Goal: Task Accomplishment & Management: Manage account settings

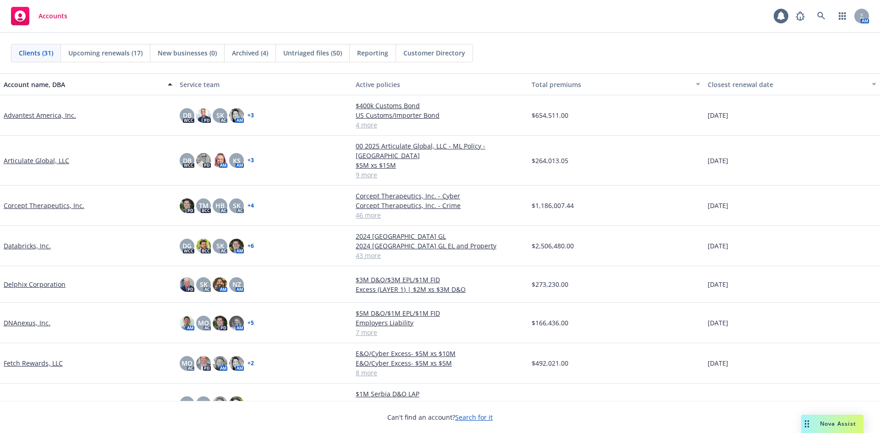
click at [45, 359] on link "Fetch Rewards, LLC" at bounding box center [33, 364] width 59 height 10
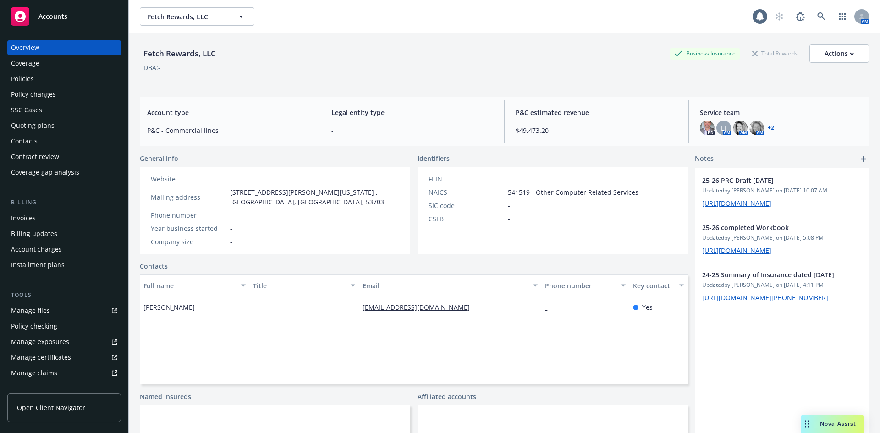
click at [47, 124] on div "Quoting plans" at bounding box center [33, 125] width 44 height 15
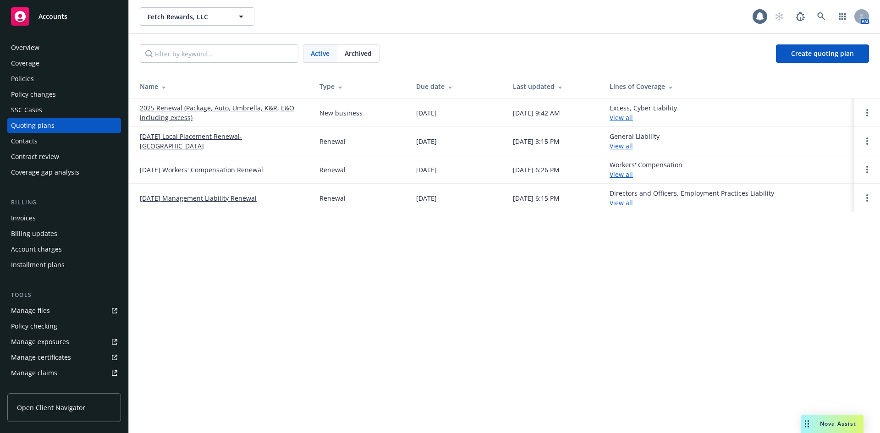
click at [204, 107] on link "2025 Renewal (Package, Auto, Umbrella, K&R, E&O including excess)" at bounding box center [222, 112] width 165 height 19
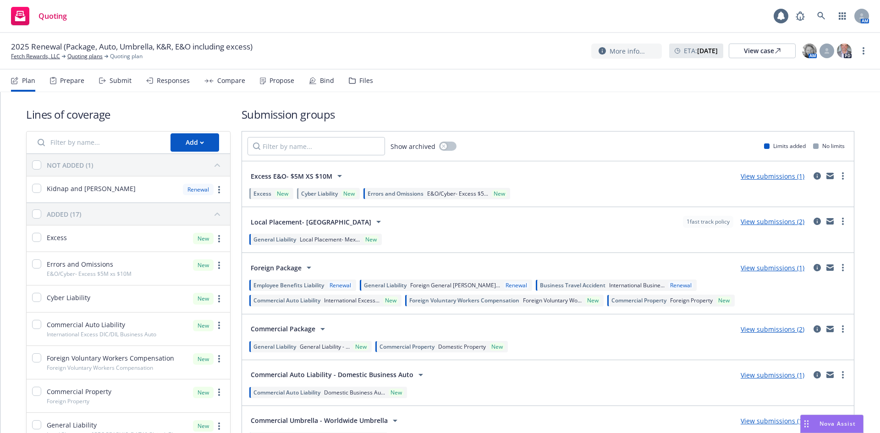
click at [312, 81] on icon at bounding box center [312, 80] width 7 height 7
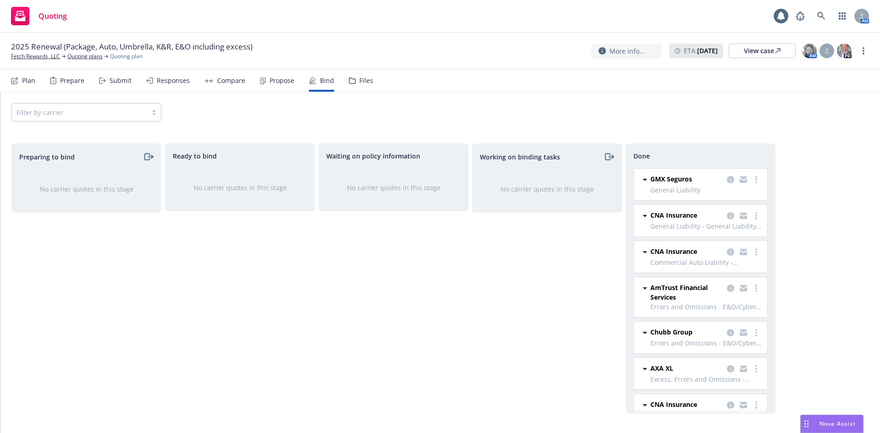
click at [164, 78] on div "Responses" at bounding box center [173, 80] width 33 height 7
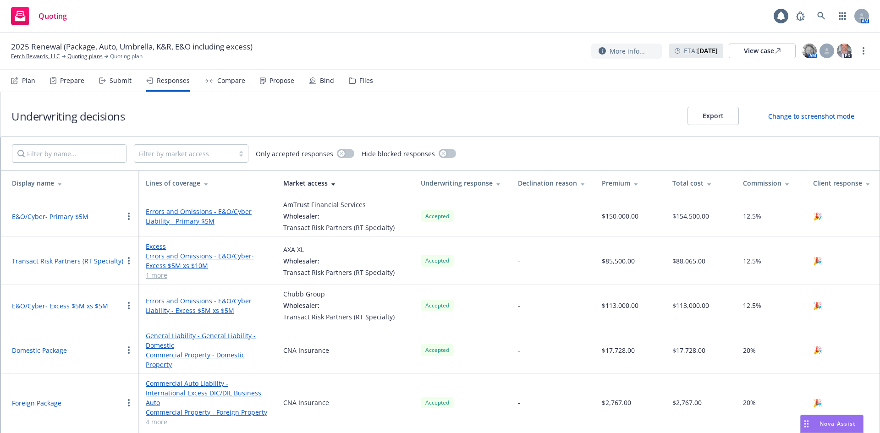
click at [116, 81] on div "Submit" at bounding box center [121, 80] width 22 height 7
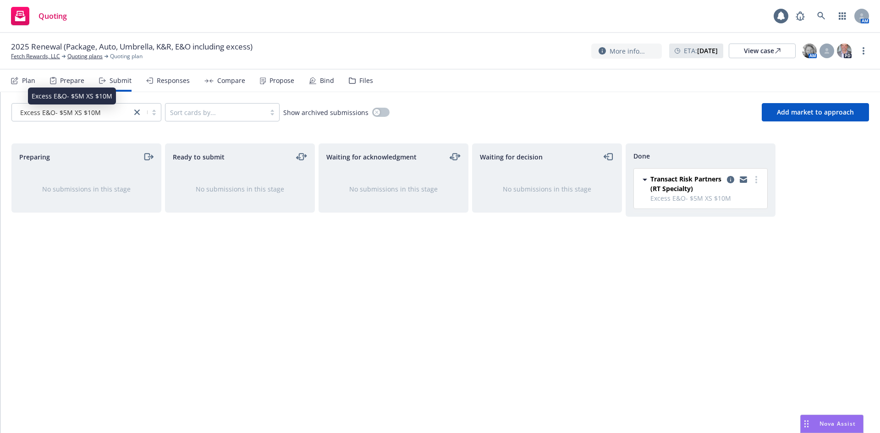
click at [35, 110] on span "Excess E&O- $5M XS $10M" at bounding box center [60, 113] width 81 height 10
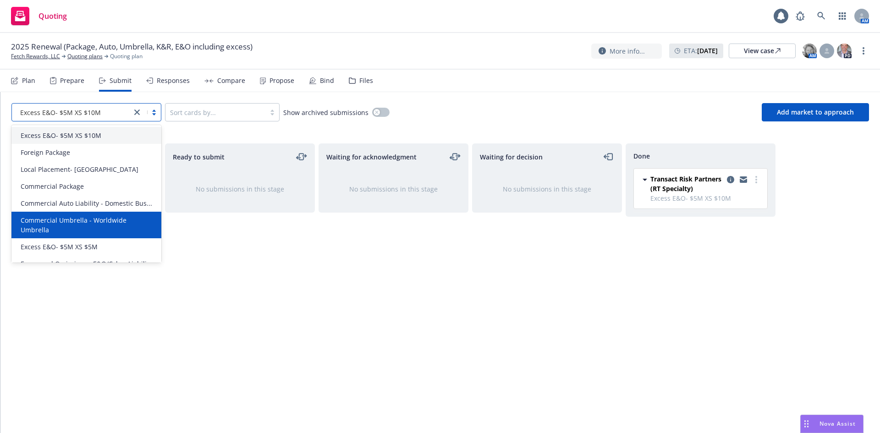
scroll to position [11, 0]
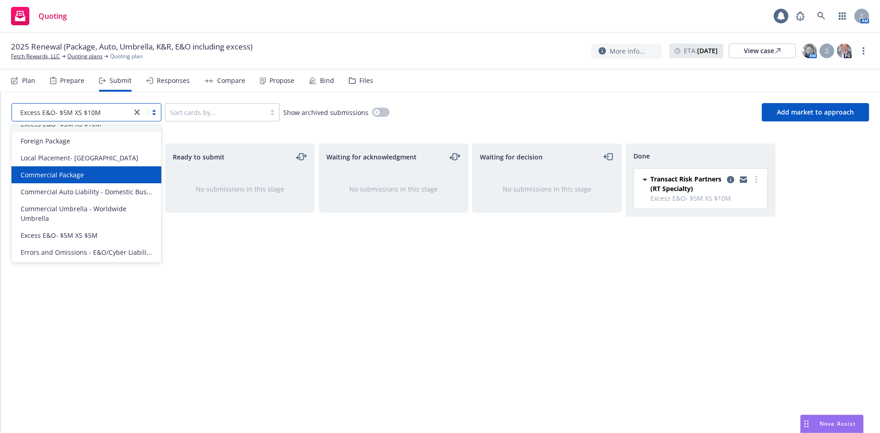
click at [72, 178] on span "Commercial Package" at bounding box center [52, 175] width 63 height 10
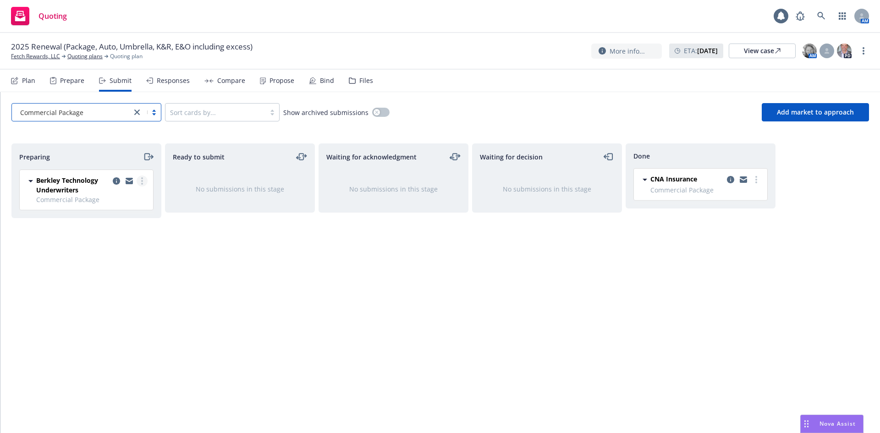
click at [143, 182] on link "more" at bounding box center [142, 181] width 11 height 11
click at [111, 259] on span "Add accepted decision" at bounding box center [101, 254] width 92 height 9
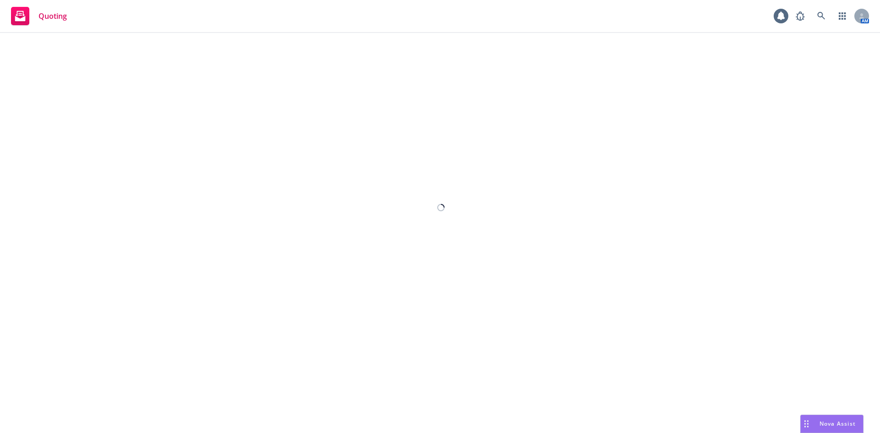
select select "12"
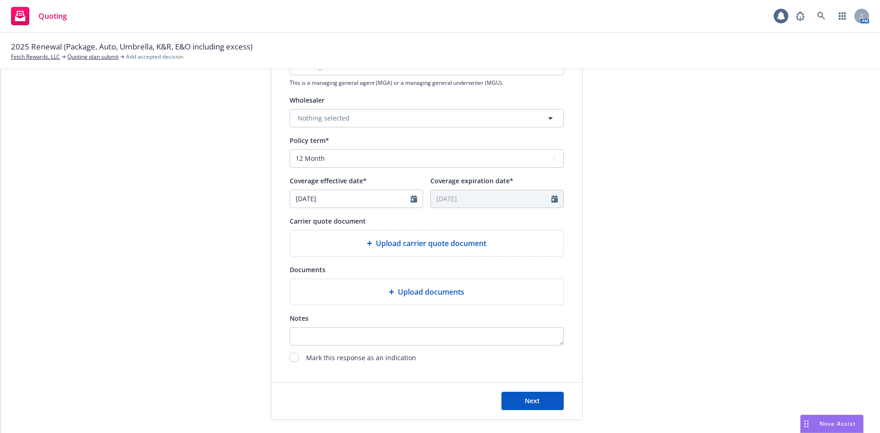
scroll to position [325, 0]
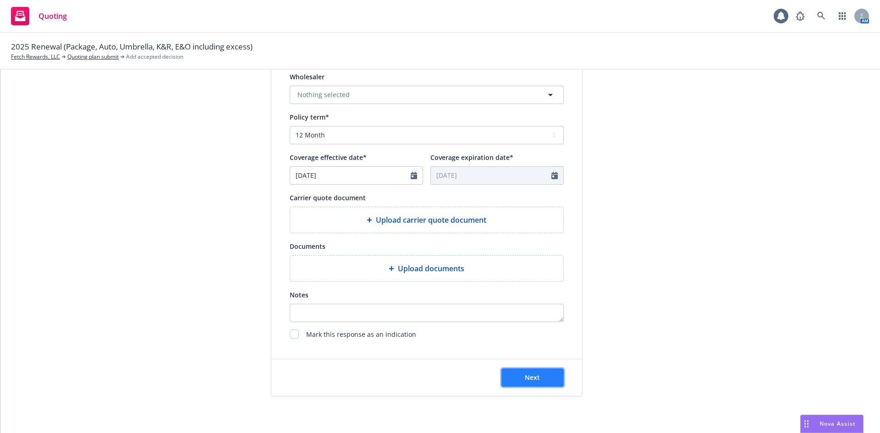
click at [539, 370] on button "Next" at bounding box center [533, 378] width 62 height 18
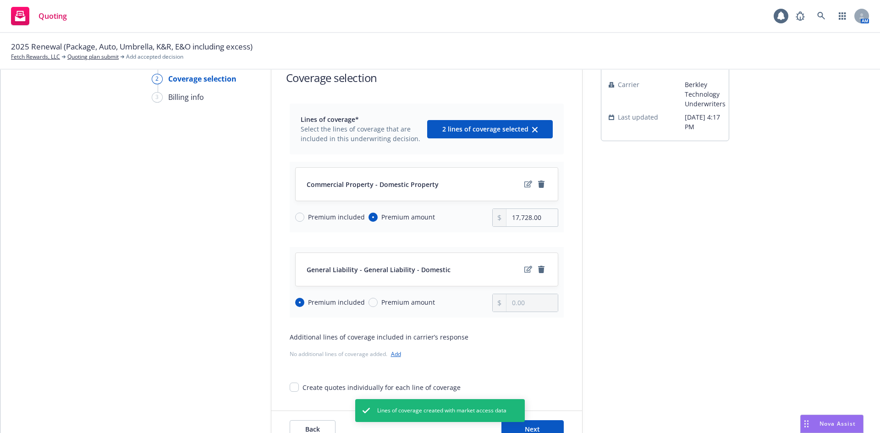
scroll to position [103, 0]
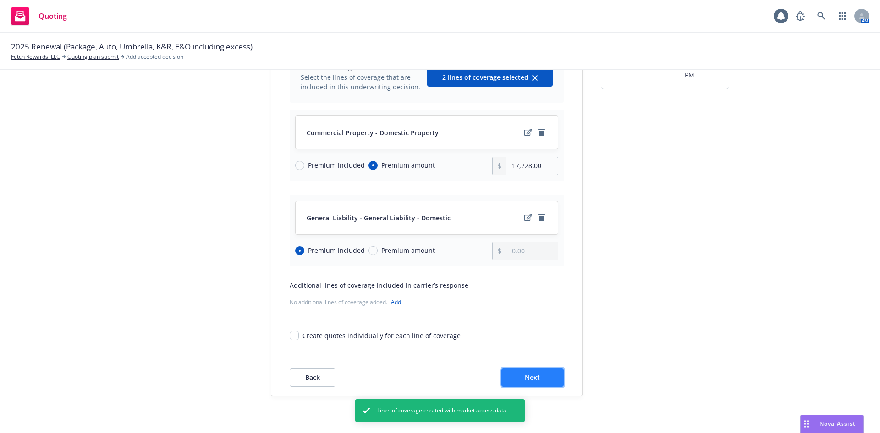
click at [544, 379] on button "Next" at bounding box center [533, 378] width 62 height 18
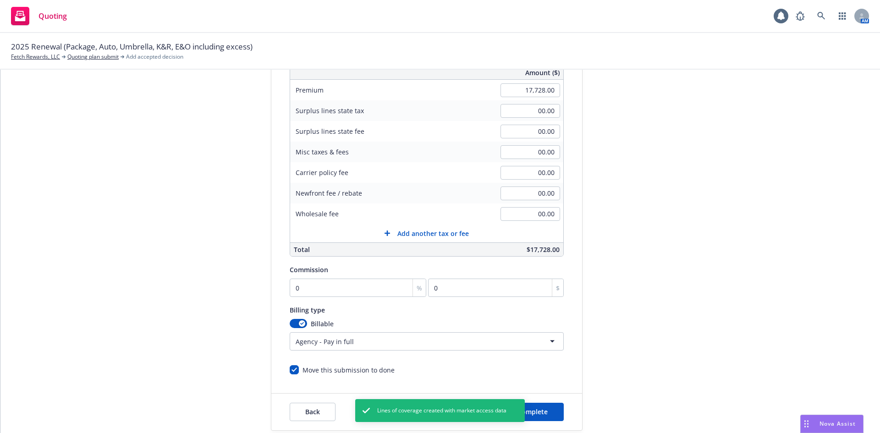
scroll to position [179, 0]
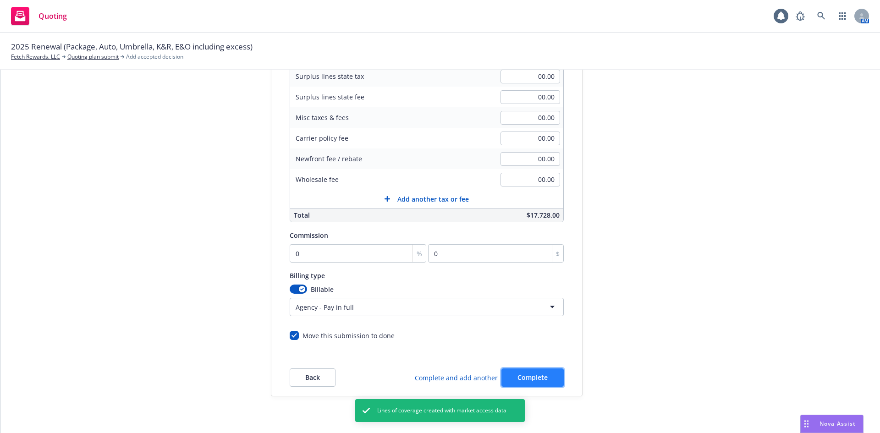
click at [533, 377] on span "Complete" at bounding box center [533, 377] width 30 height 9
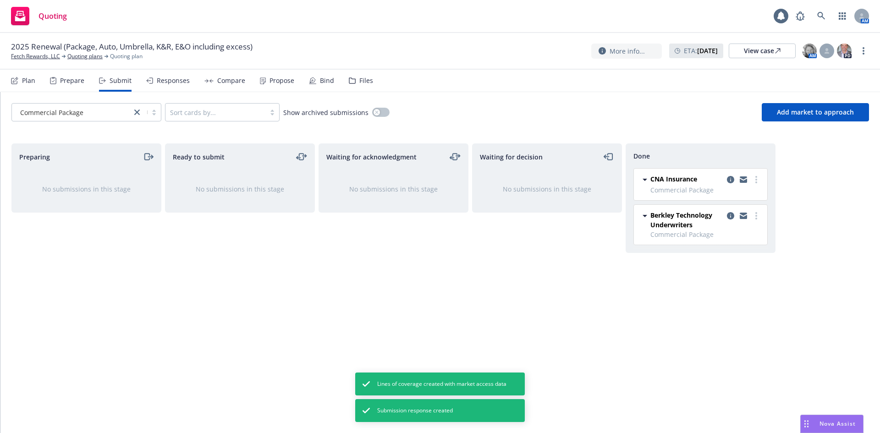
click at [159, 80] on div "Responses" at bounding box center [173, 80] width 33 height 7
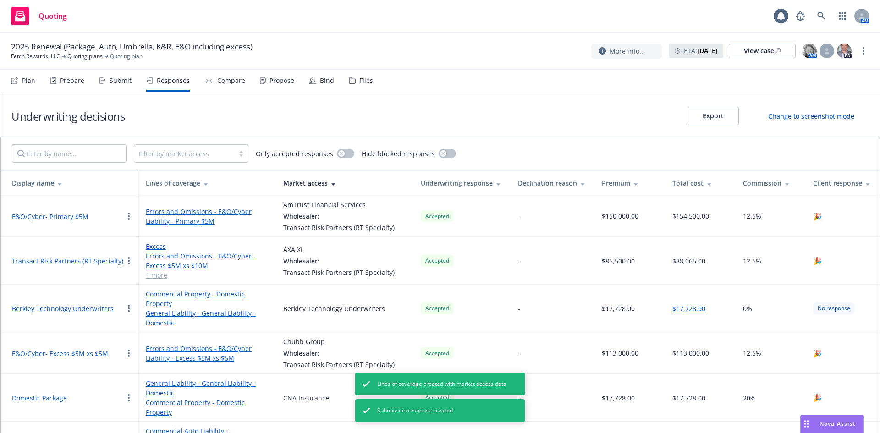
scroll to position [143, 0]
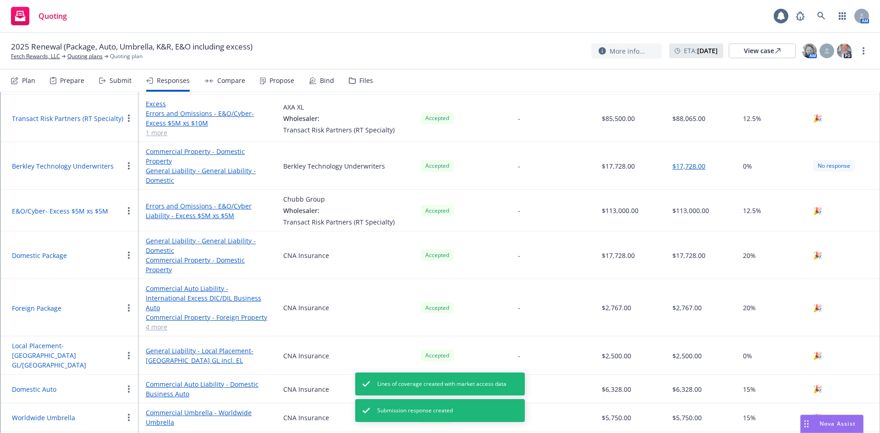
click at [129, 169] on circle "button" at bounding box center [129, 169] width 2 height 2
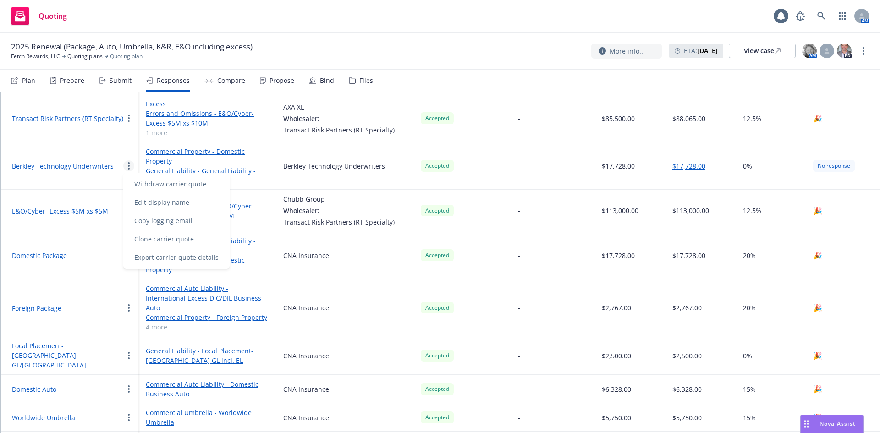
click at [87, 167] on button "Berkley Technology Underwriters" at bounding box center [63, 166] width 102 height 10
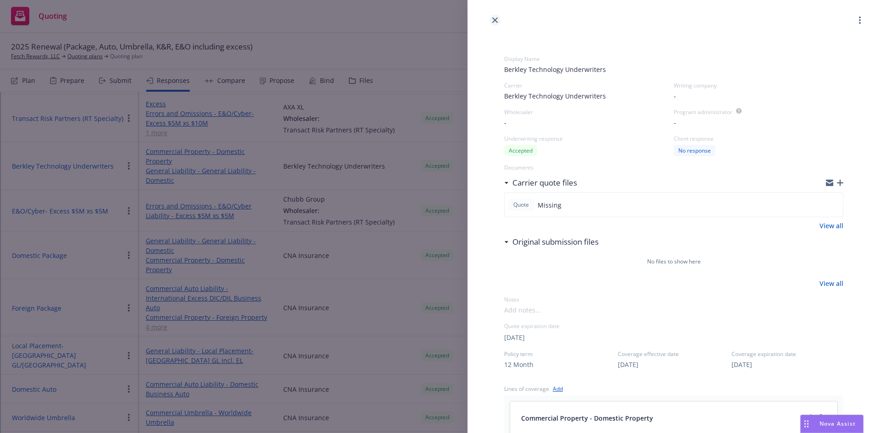
click at [497, 19] on icon "close" at bounding box center [496, 20] width 6 height 6
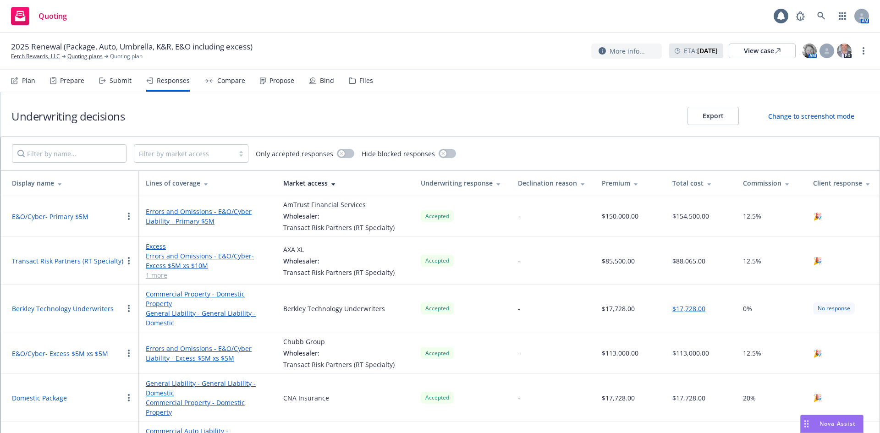
click at [272, 83] on div "Propose" at bounding box center [282, 80] width 25 height 7
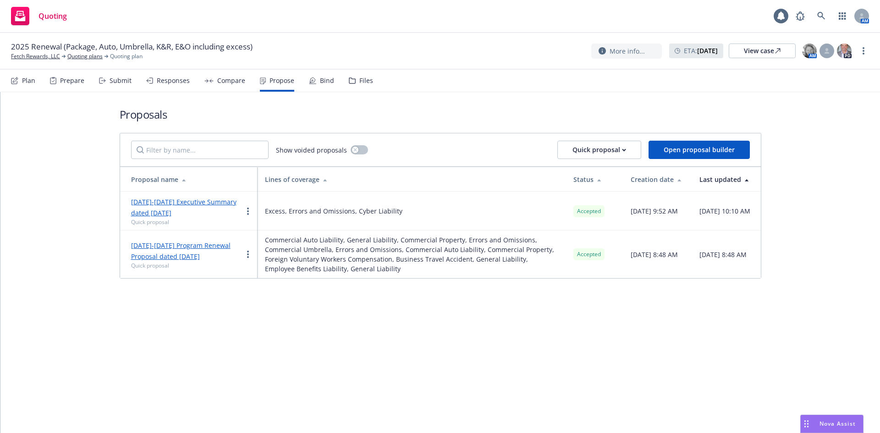
click at [217, 82] on div "Compare" at bounding box center [231, 80] width 28 height 7
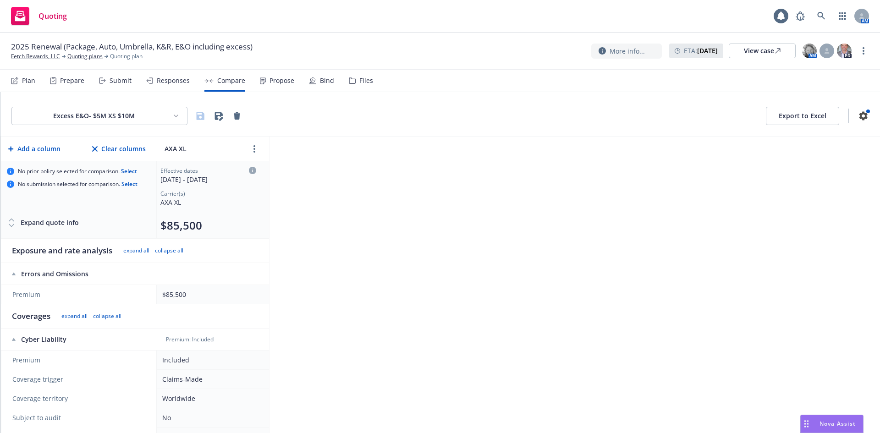
click at [140, 116] on html "Quoting 1 AM 2025 Renewal (Package, Auto, Umbrella, K&R, E&O including excess) …" at bounding box center [440, 216] width 880 height 433
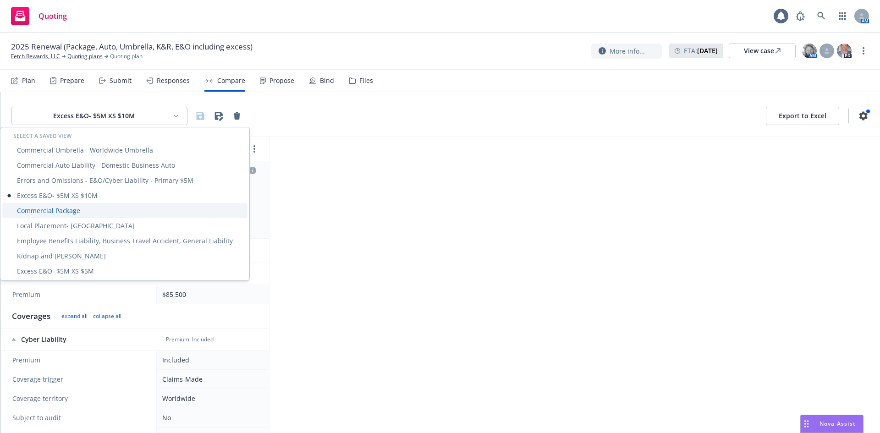
click at [64, 214] on div "Commercial Package" at bounding box center [124, 210] width 245 height 15
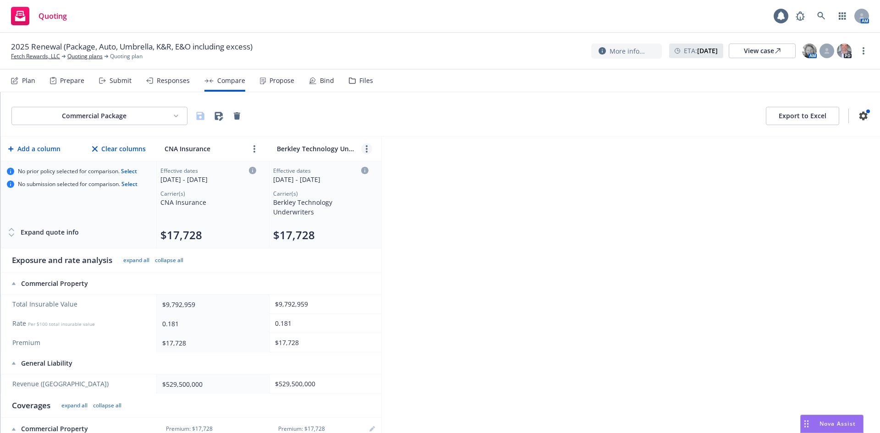
click at [367, 150] on icon "more" at bounding box center [367, 148] width 2 height 7
click at [541, 173] on div "Commercial Package Export to Excel Add a column Clear columns CNA Insurance Ber…" at bounding box center [440, 262] width 880 height 341
click at [271, 83] on div "Propose" at bounding box center [282, 80] width 25 height 7
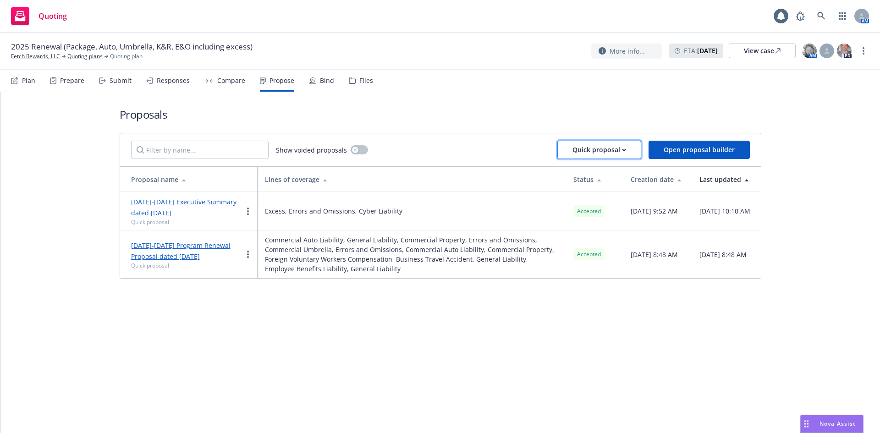
click at [587, 147] on div "Quick proposal" at bounding box center [600, 149] width 54 height 17
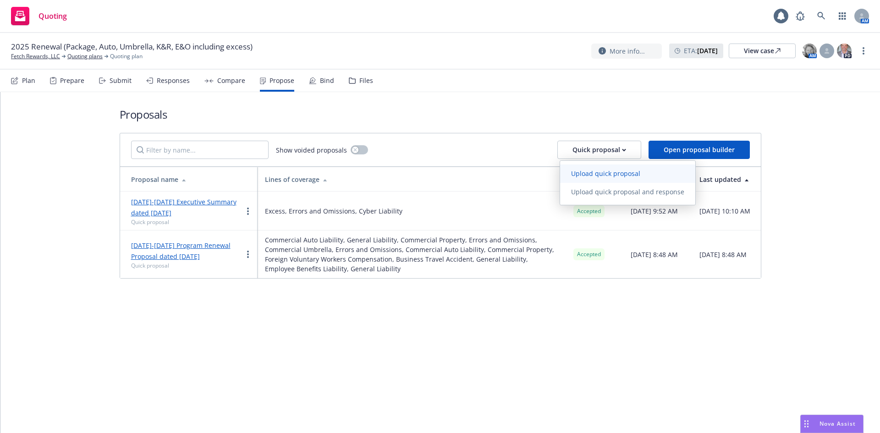
click at [592, 175] on span "Upload quick proposal" at bounding box center [605, 173] width 91 height 9
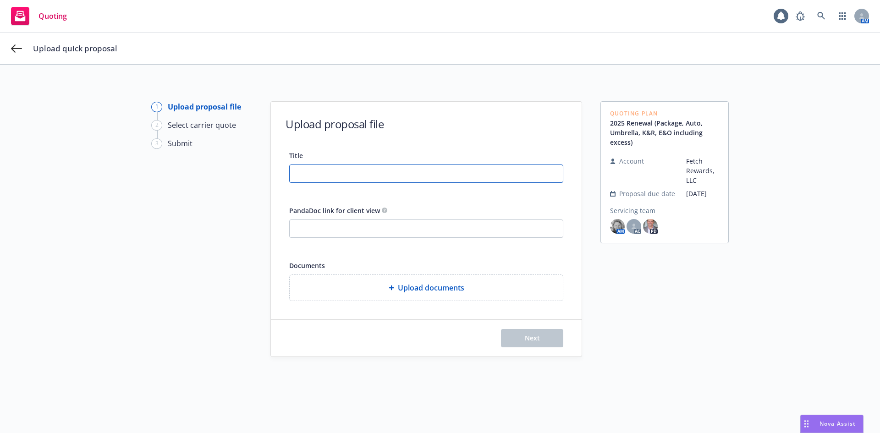
click at [353, 178] on input "Title" at bounding box center [426, 173] width 273 height 17
type input "TEST"
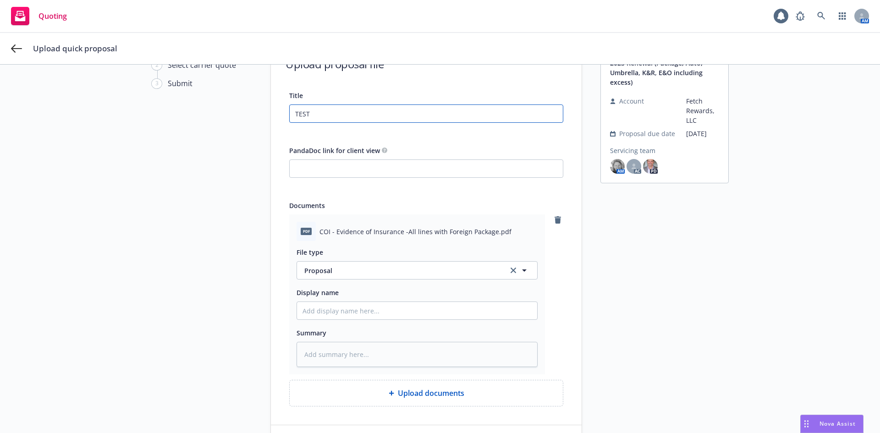
scroll to position [126, 0]
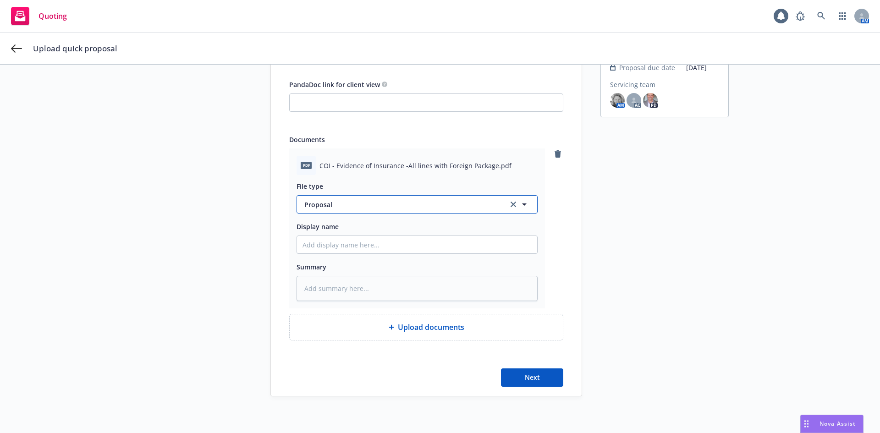
click at [523, 204] on icon "button" at bounding box center [524, 205] width 5 height 2
type input "other"
click at [509, 369] on button "Next" at bounding box center [532, 378] width 62 height 18
type textarea "x"
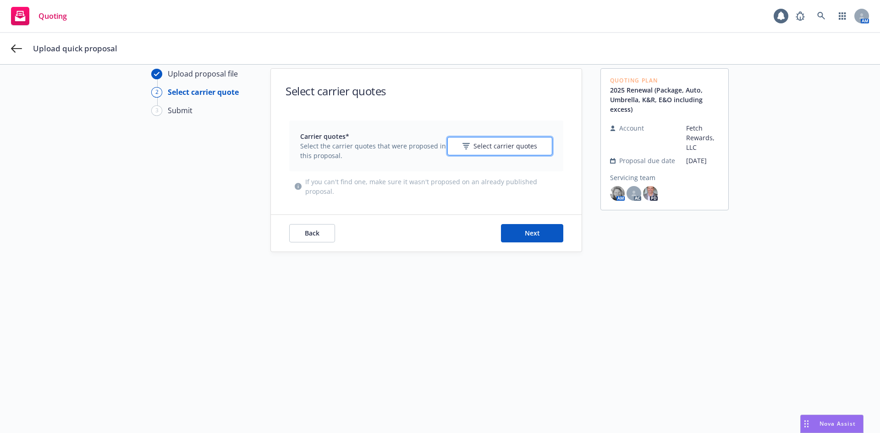
click at [506, 146] on span "Select carrier quotes" at bounding box center [506, 146] width 64 height 10
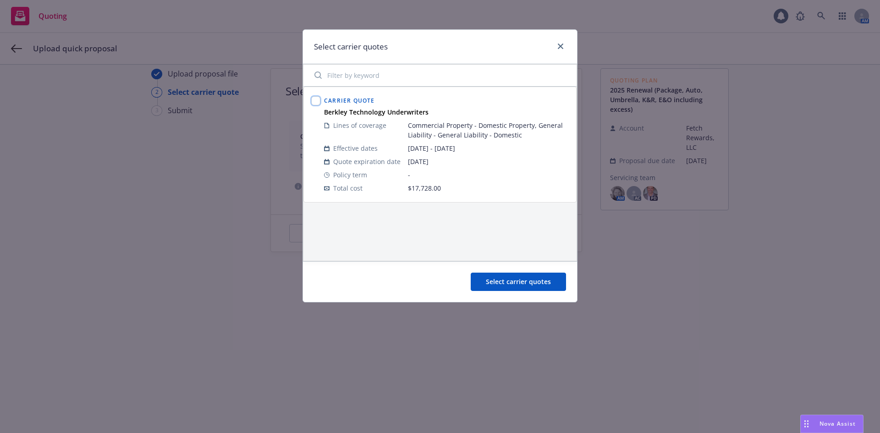
click at [315, 98] on input "checkbox" at bounding box center [315, 100] width 9 height 9
checkbox input "true"
click at [498, 282] on span "Select carrier quotes" at bounding box center [518, 281] width 65 height 9
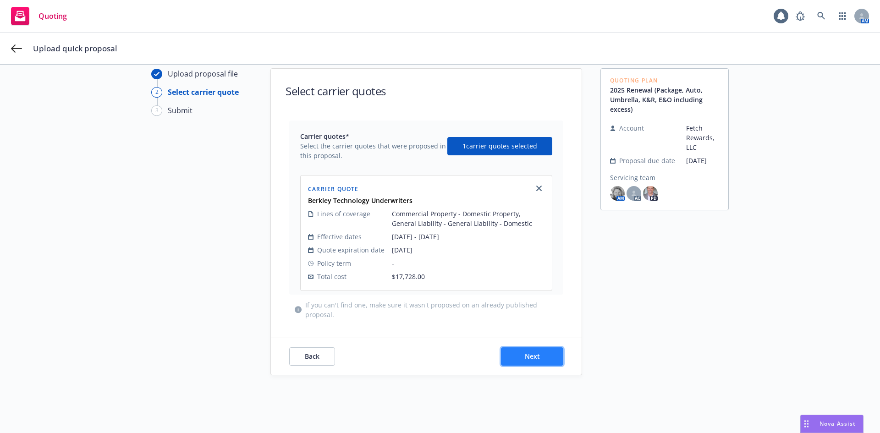
click at [525, 357] on span "Next" at bounding box center [532, 356] width 15 height 9
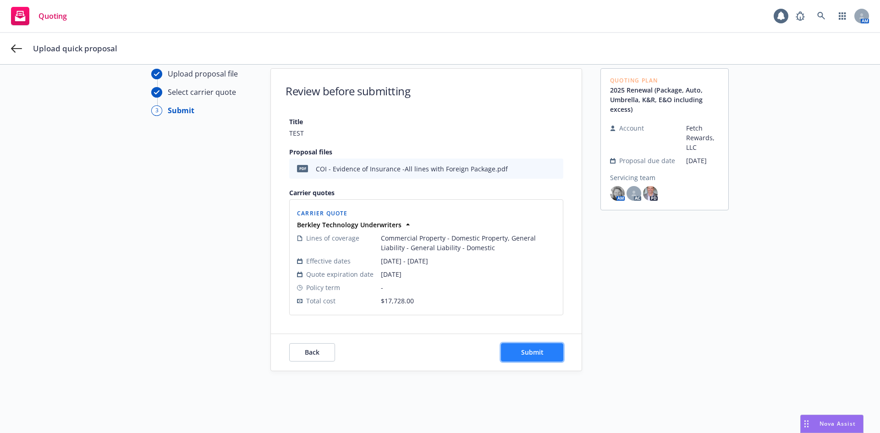
click at [533, 358] on button "Submit" at bounding box center [532, 352] width 62 height 18
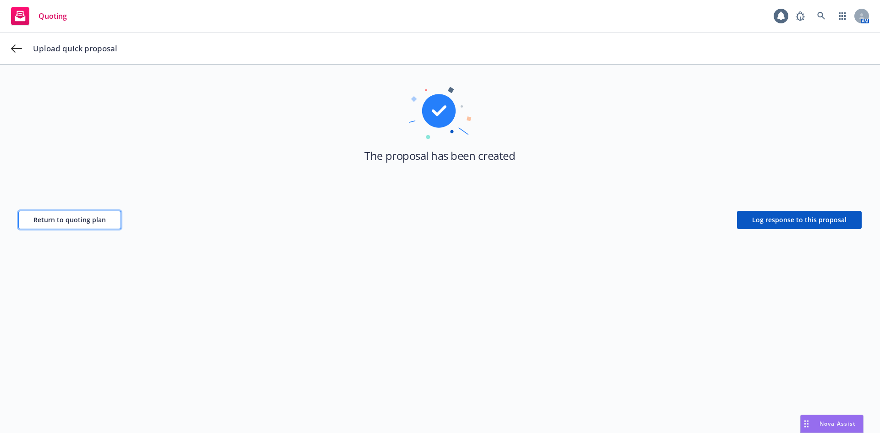
click at [78, 222] on span "Return to quoting plan" at bounding box center [69, 220] width 72 height 9
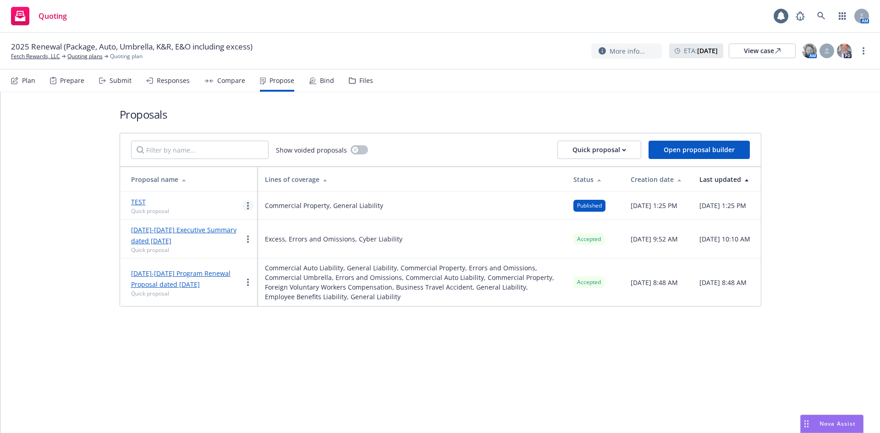
click at [250, 206] on link "more" at bounding box center [248, 205] width 11 height 11
click at [284, 265] on span "Log client response" at bounding box center [284, 264] width 82 height 9
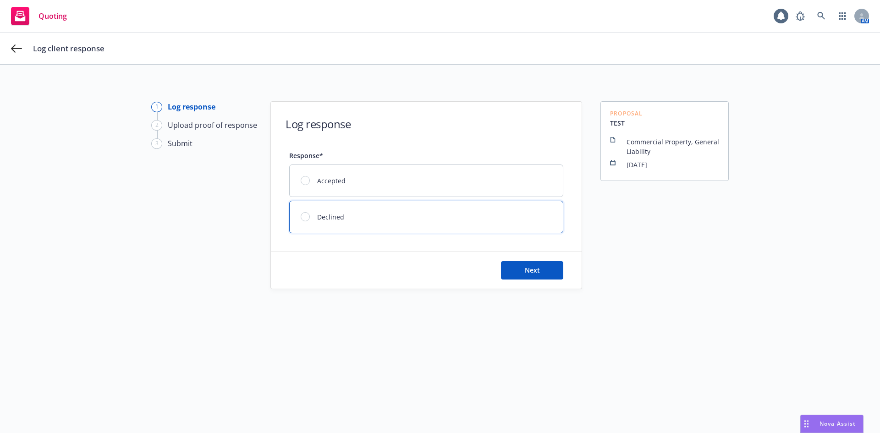
click at [304, 218] on div at bounding box center [305, 216] width 9 height 9
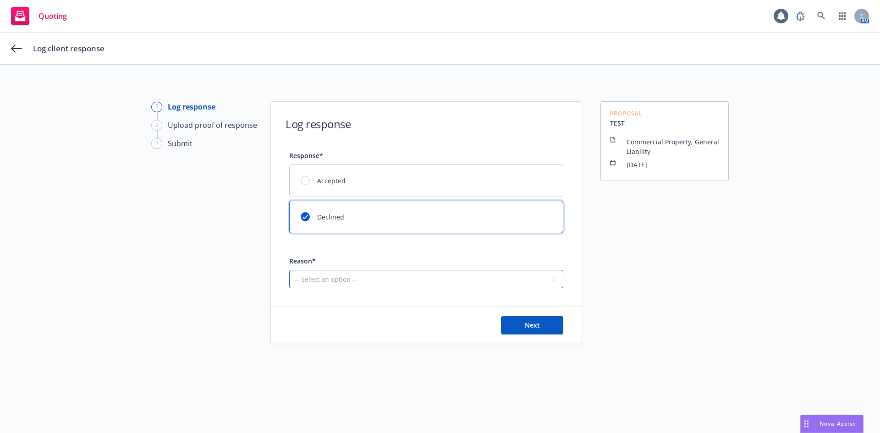
click at [345, 280] on select "-- select an option -- Client decided to stay with incumbent brokerage Client l…" at bounding box center [426, 279] width 274 height 18
select select "CLIENT_UNSATISFIED_PRICE"
click at [289, 270] on select "-- select an option -- Client decided to stay with incumbent brokerage Client l…" at bounding box center [426, 279] width 274 height 18
click at [525, 321] on span "Next" at bounding box center [532, 325] width 15 height 9
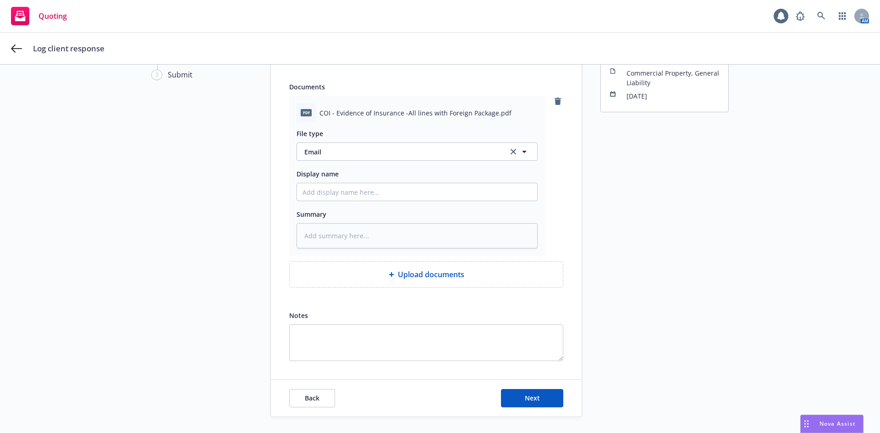
scroll to position [89, 0]
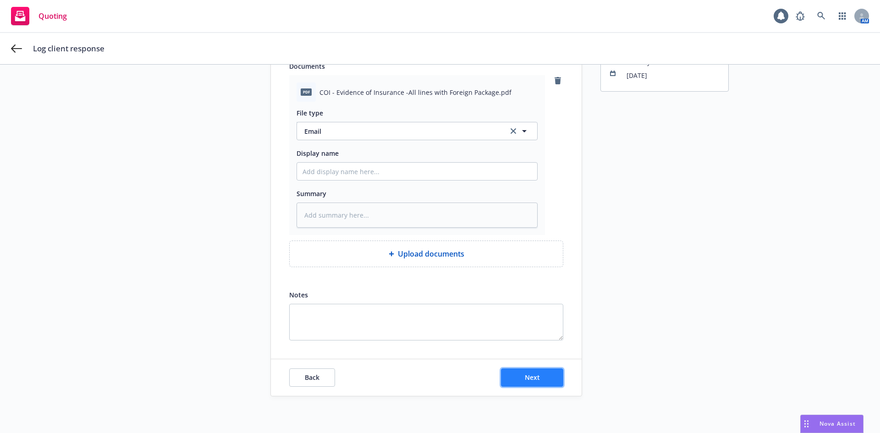
click at [536, 380] on span "Next" at bounding box center [532, 377] width 15 height 9
type textarea "x"
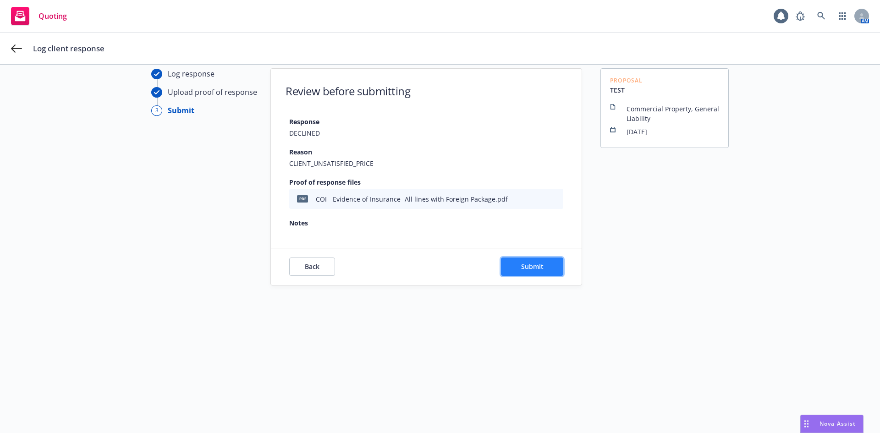
click at [534, 267] on span "Submit" at bounding box center [532, 266] width 22 height 9
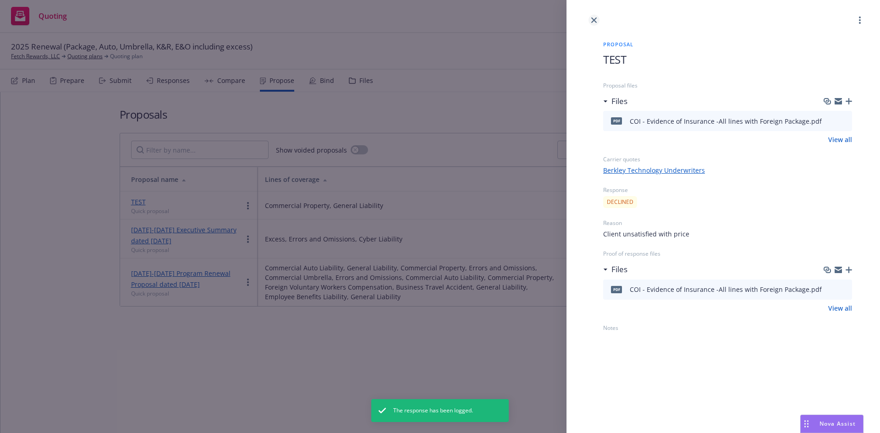
click at [593, 22] on icon "close" at bounding box center [595, 20] width 6 height 6
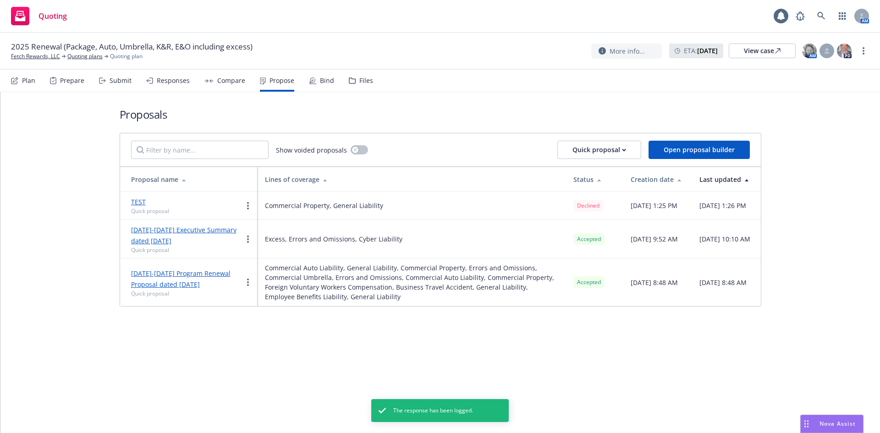
click at [312, 83] on icon at bounding box center [312, 80] width 7 height 7
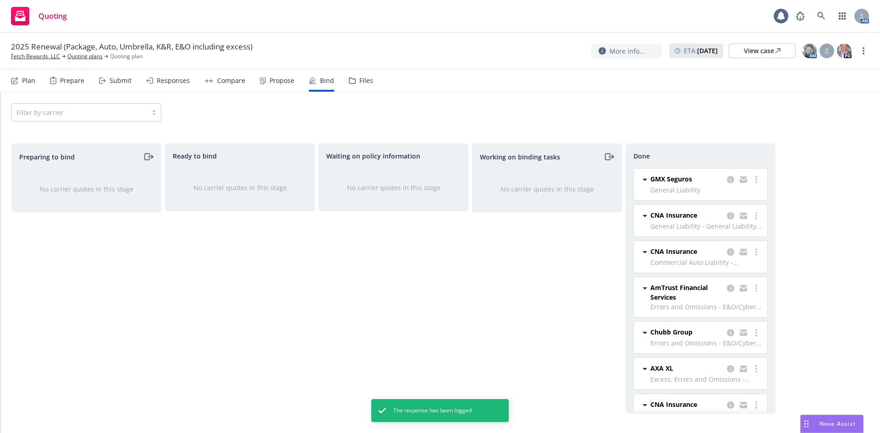
click at [280, 82] on div "Propose" at bounding box center [282, 80] width 25 height 7
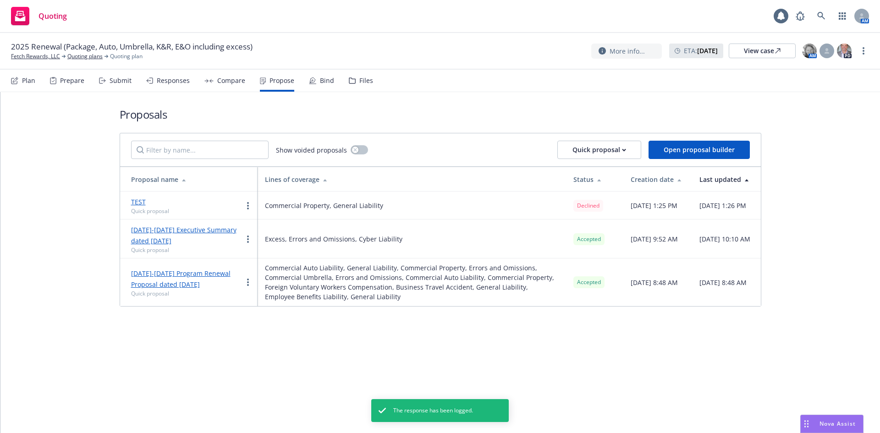
click at [165, 80] on div "Responses" at bounding box center [173, 80] width 33 height 7
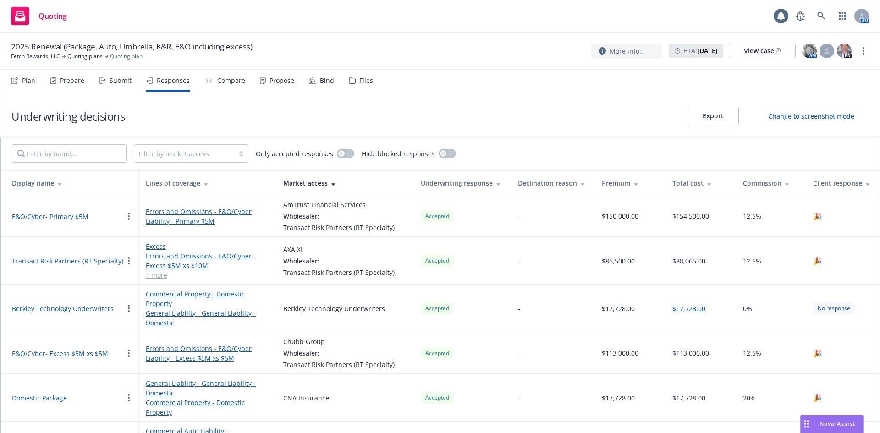
click at [277, 81] on div "Propose" at bounding box center [282, 80] width 25 height 7
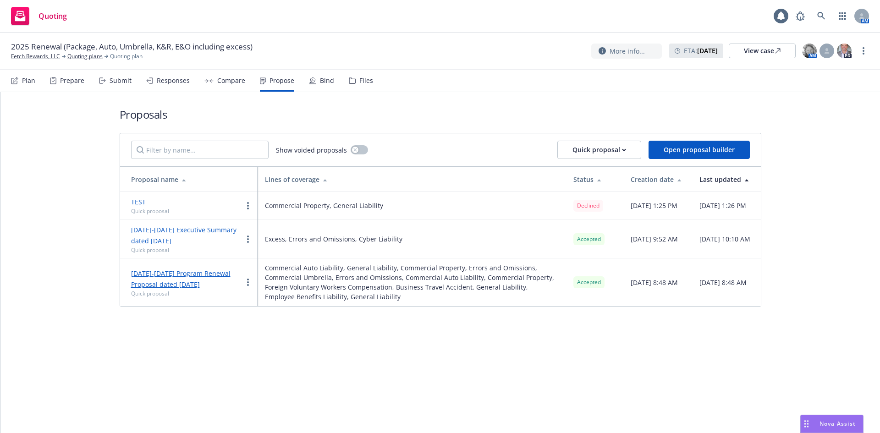
click at [173, 82] on div "Responses" at bounding box center [173, 80] width 33 height 7
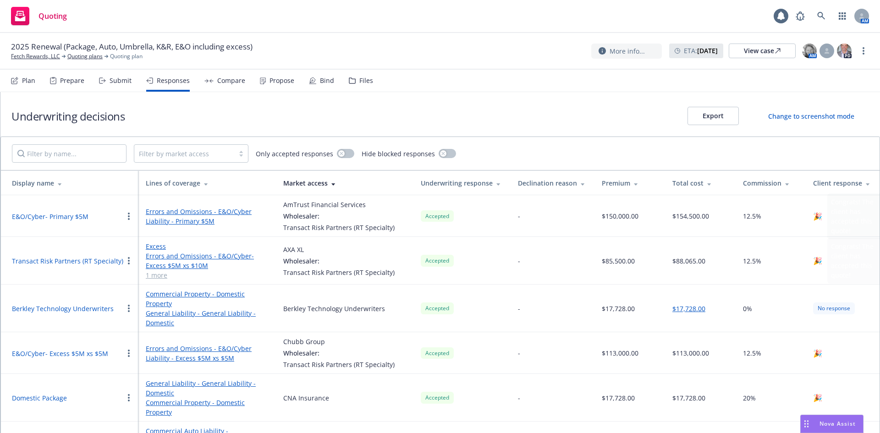
drag, startPoint x: 820, startPoint y: 278, endPoint x: 819, endPoint y: 293, distance: 14.8
drag, startPoint x: 819, startPoint y: 293, endPoint x: 847, endPoint y: 260, distance: 42.6
click at [847, 260] on div "🎉" at bounding box center [843, 260] width 59 height 11
click at [271, 81] on div "Propose" at bounding box center [282, 80] width 25 height 7
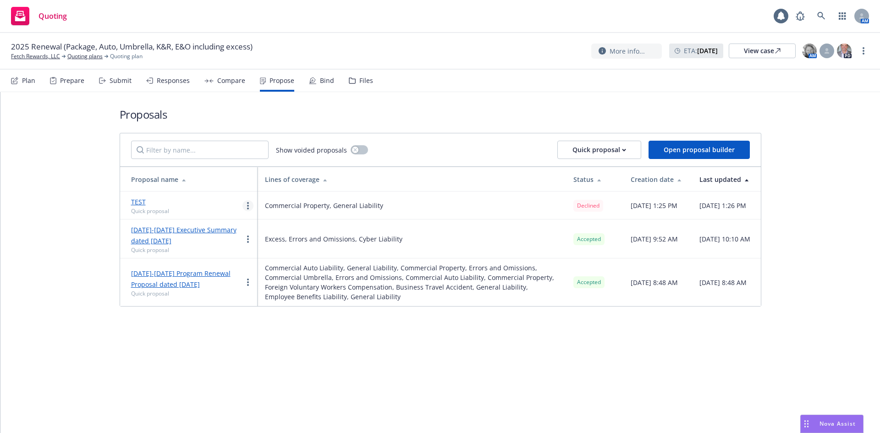
click at [245, 207] on link "more" at bounding box center [248, 205] width 11 height 11
click at [529, 239] on td "Excess, Errors and Omissions, Cyber Liability" at bounding box center [412, 239] width 309 height 39
click at [160, 79] on div "Responses" at bounding box center [173, 80] width 33 height 7
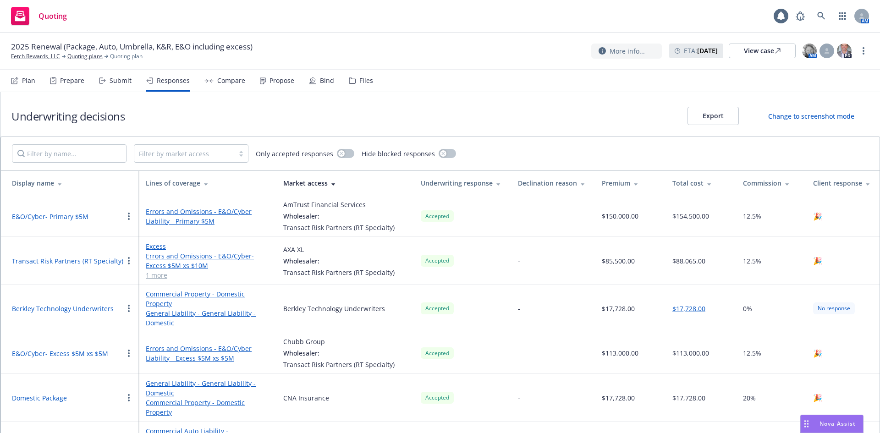
click at [277, 83] on div "Propose" at bounding box center [282, 80] width 25 height 7
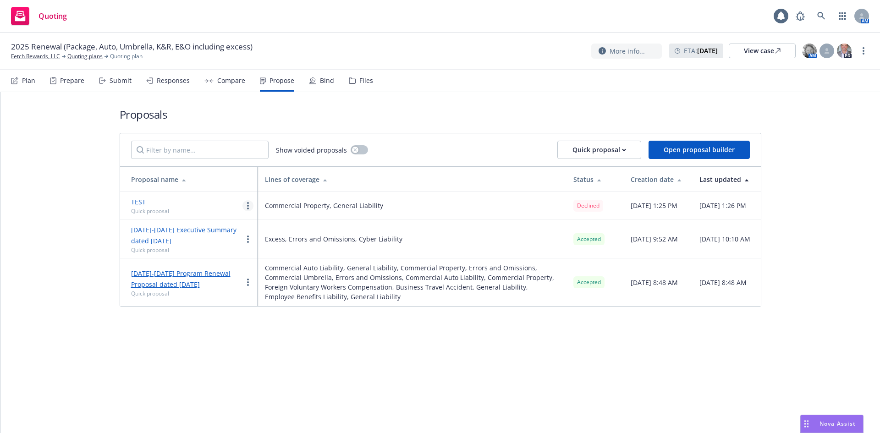
click at [248, 204] on circle "more" at bounding box center [248, 203] width 2 height 2
